Goal: Find specific page/section: Find specific page/section

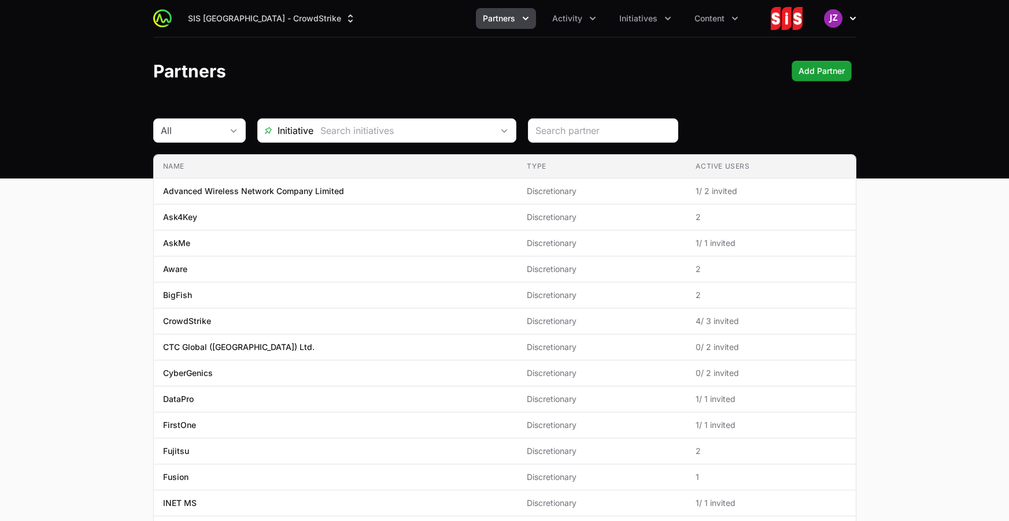
click at [852, 22] on icon "button" at bounding box center [853, 19] width 12 height 12
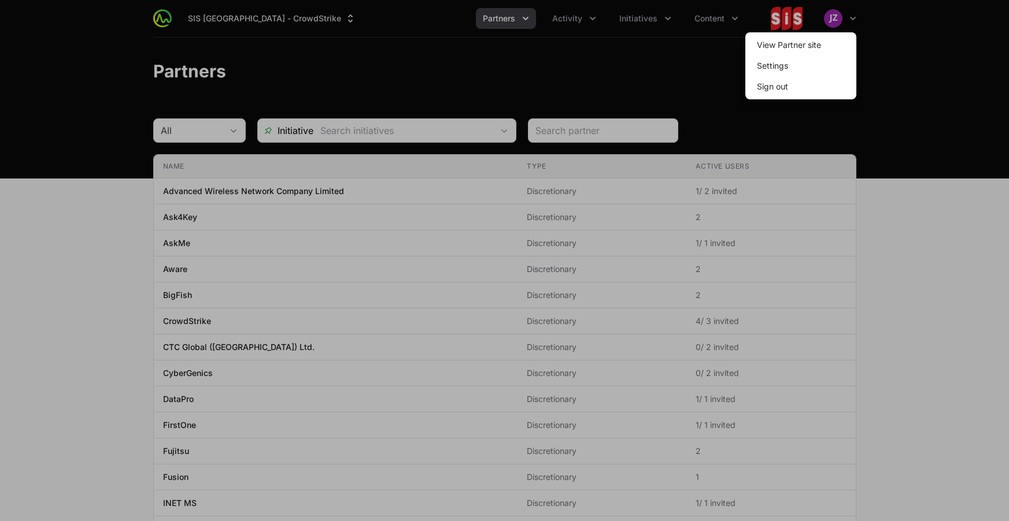
click at [425, 56] on div at bounding box center [504, 260] width 1009 height 521
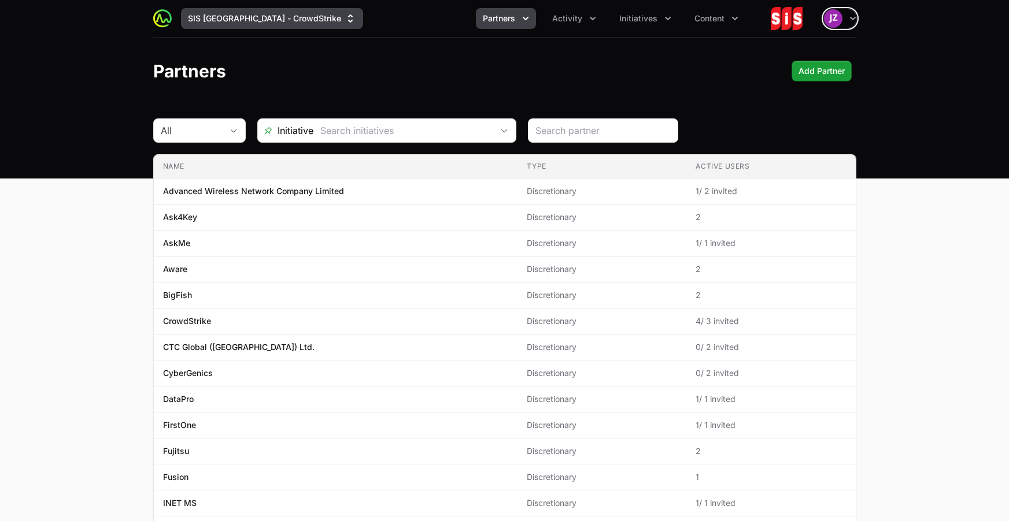
click at [293, 15] on button "SIS [GEOGRAPHIC_DATA] - CrowdStrike" at bounding box center [272, 18] width 182 height 21
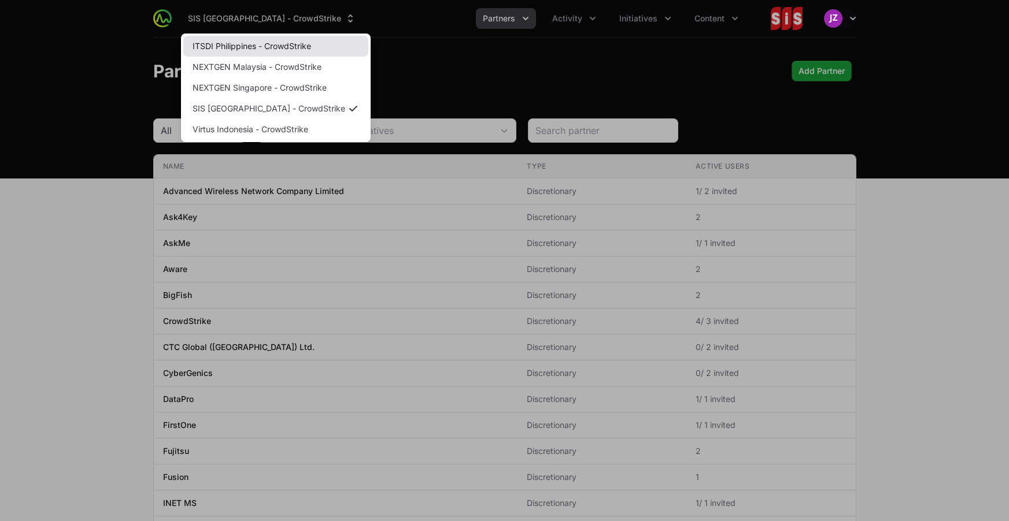
click at [268, 49] on link "ITSDI Philippines - CrowdStrike" at bounding box center [275, 46] width 185 height 21
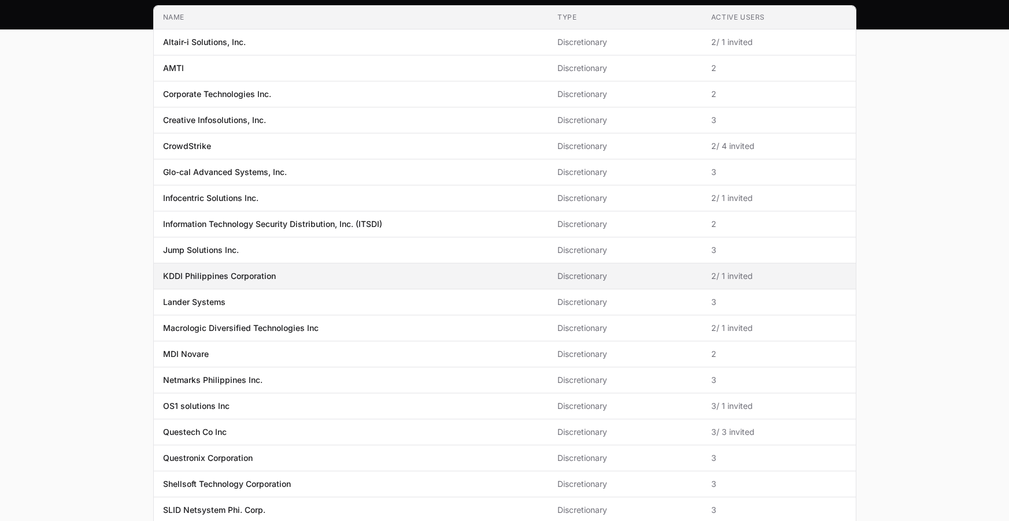
scroll to position [140, 0]
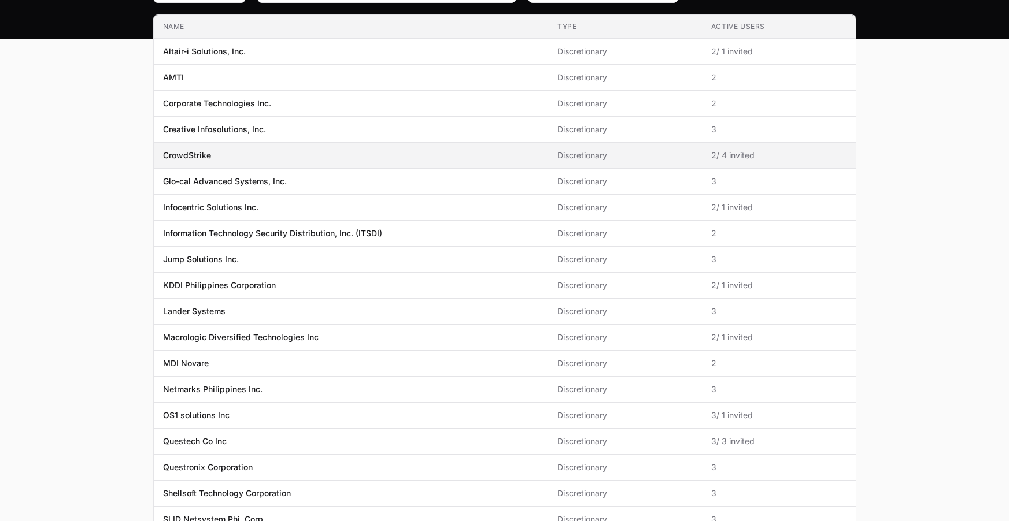
click at [231, 154] on span "CrowdStrike" at bounding box center [351, 156] width 376 height 12
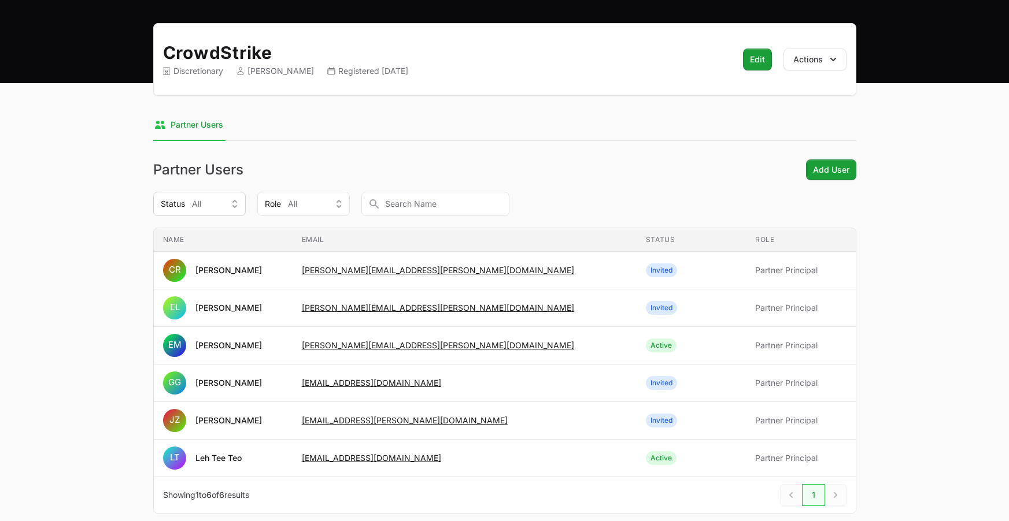
scroll to position [103, 0]
